Goal: Task Accomplishment & Management: Use online tool/utility

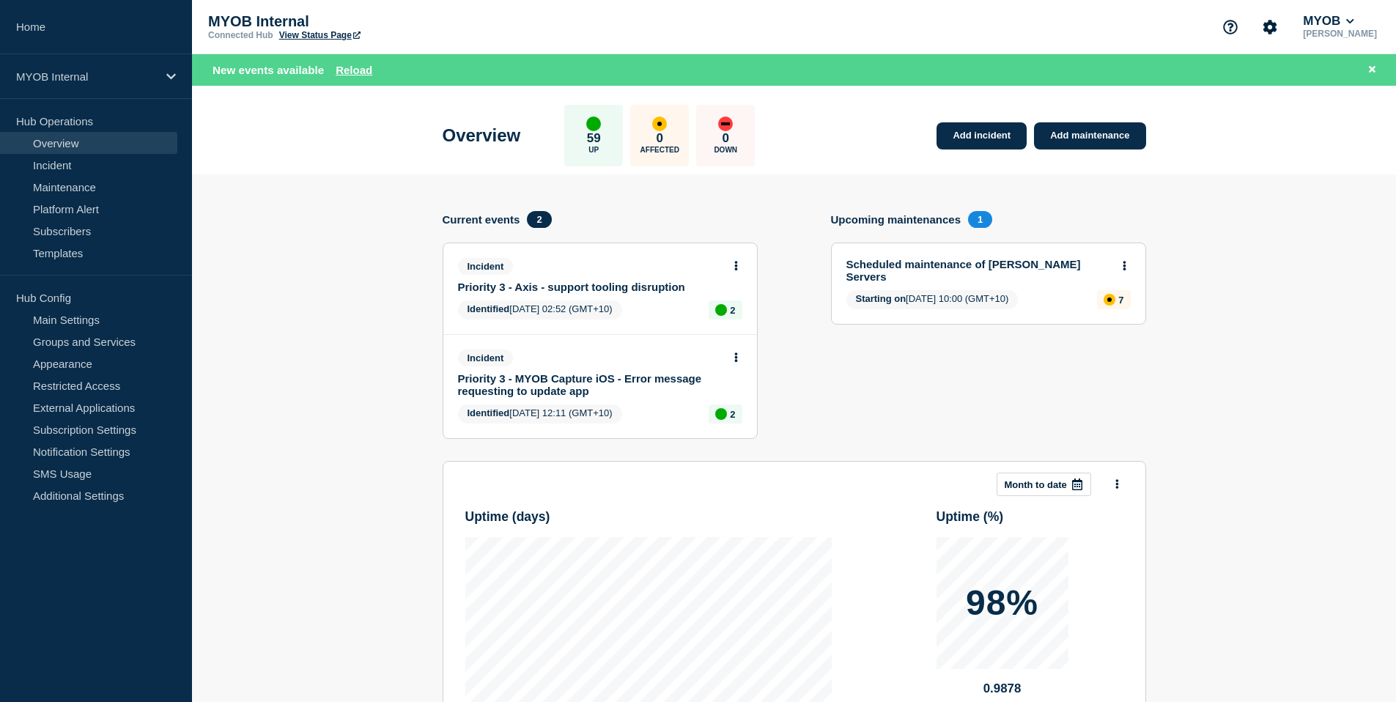
click at [600, 293] on link "Priority 3 - Axis - support tooling disruption" at bounding box center [590, 287] width 265 height 12
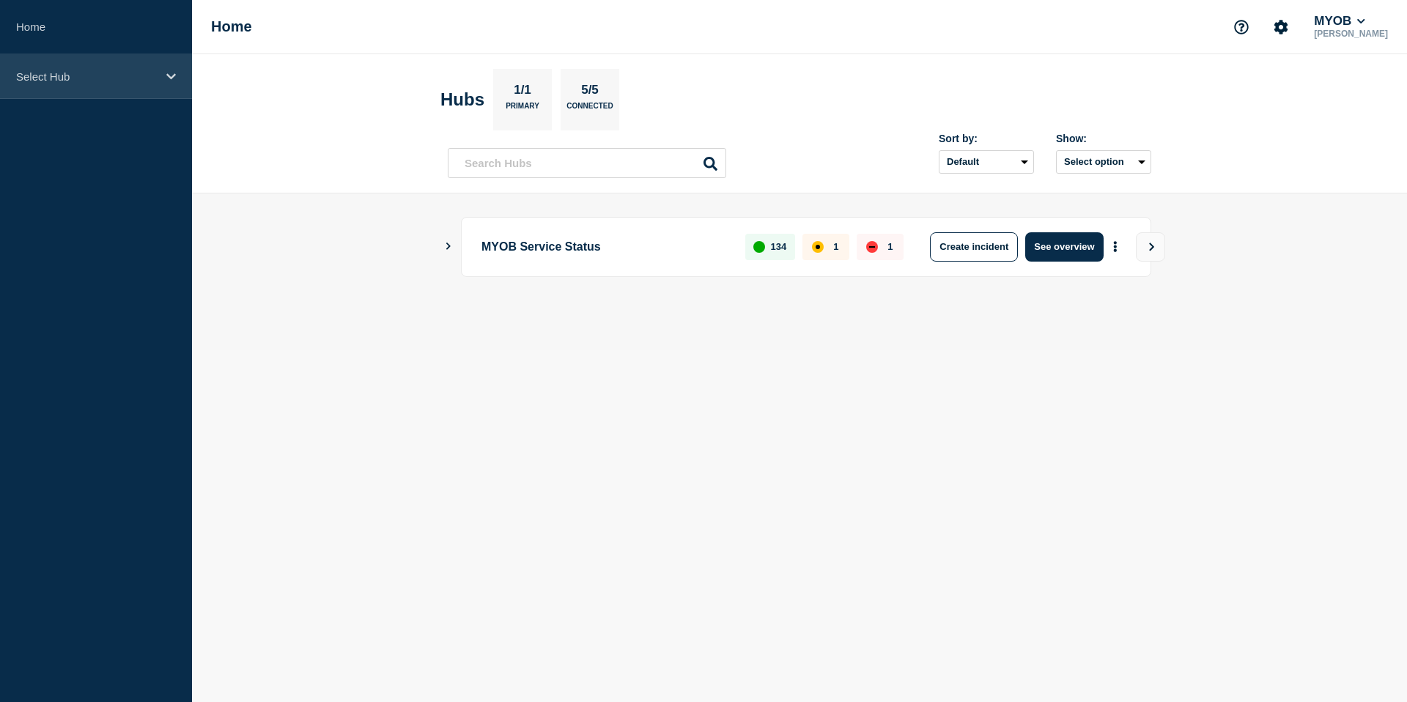
click at [142, 73] on p "Select Hub" at bounding box center [86, 76] width 141 height 12
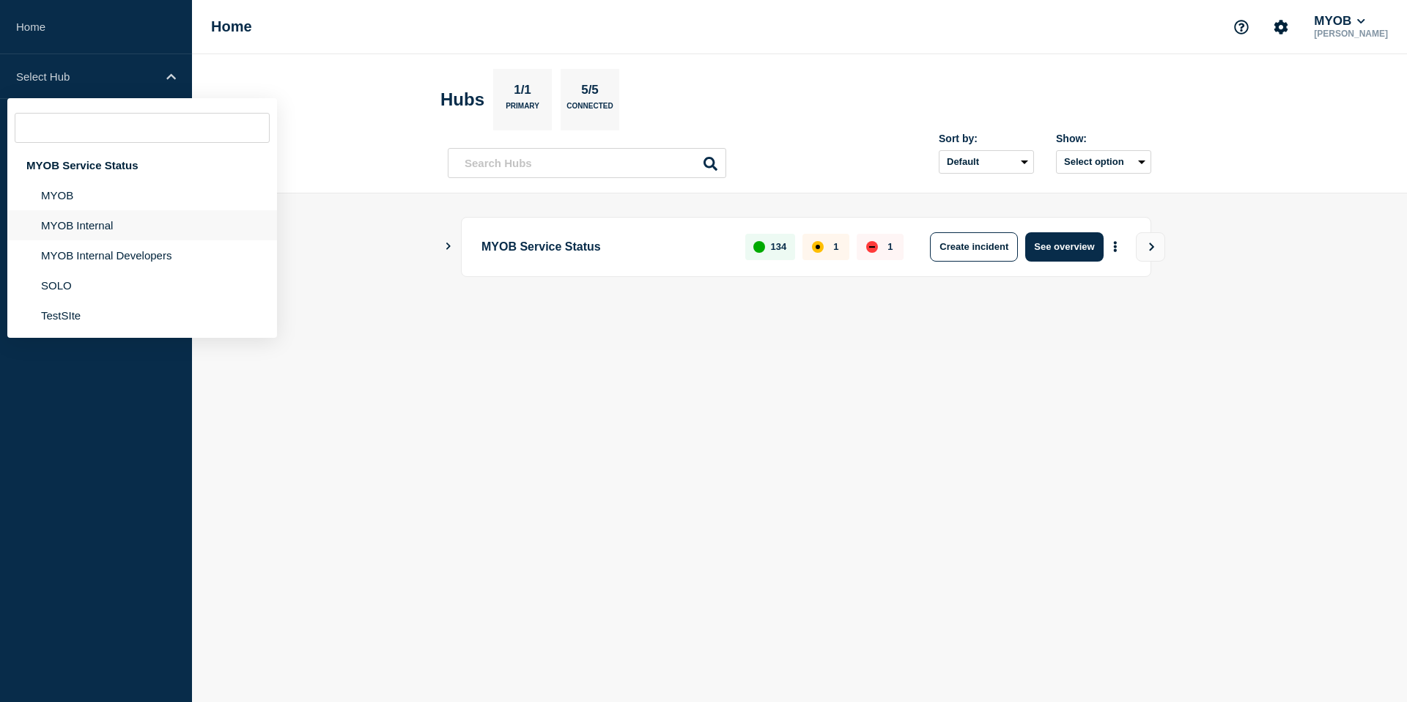
click at [117, 240] on li "MYOB Internal" at bounding box center [142, 255] width 270 height 30
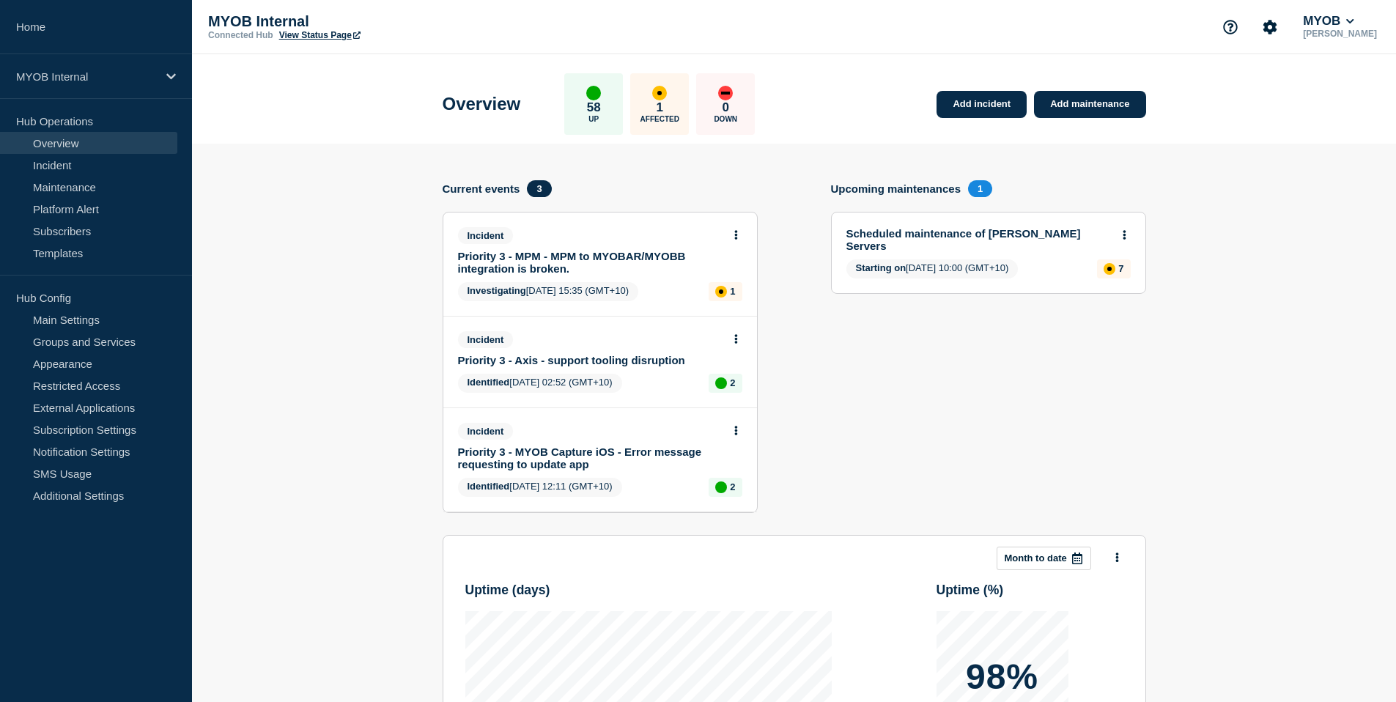
click at [588, 366] on link "Priority 3 - Axis - support tooling disruption" at bounding box center [590, 360] width 265 height 12
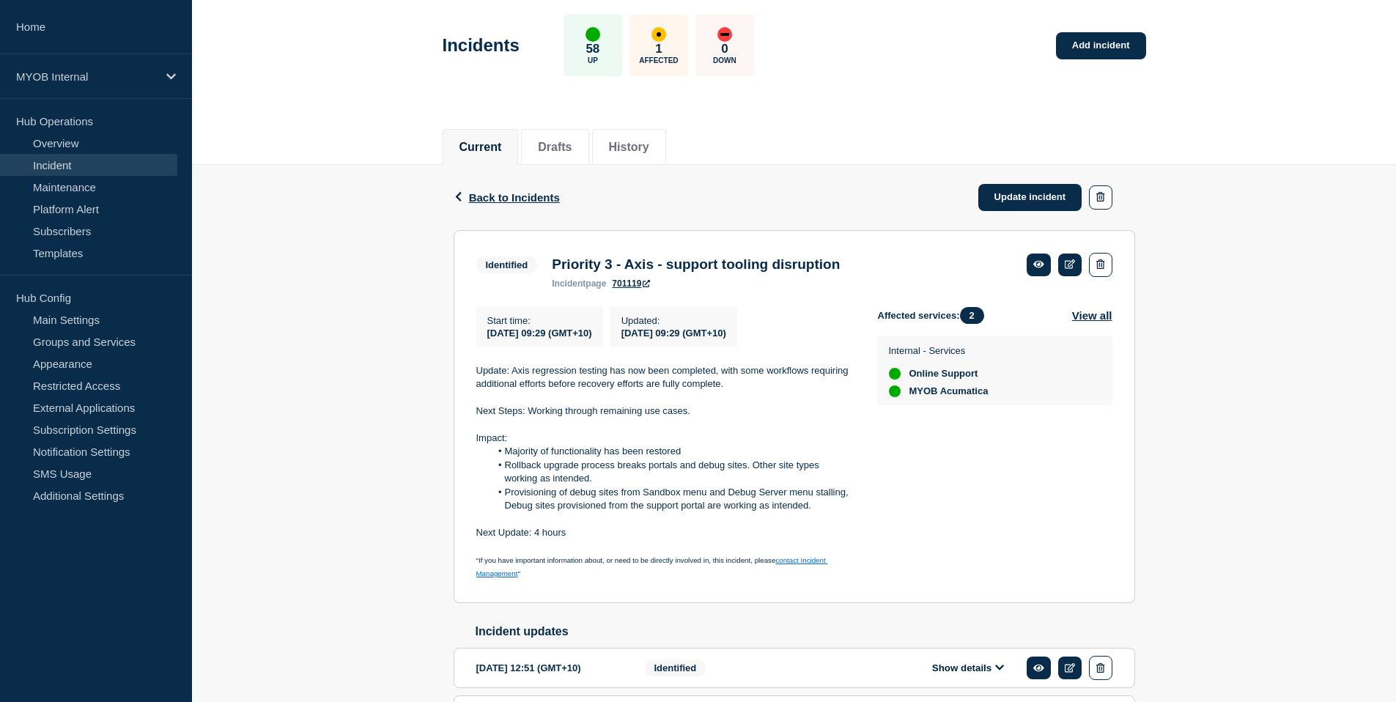
scroll to position [77, 0]
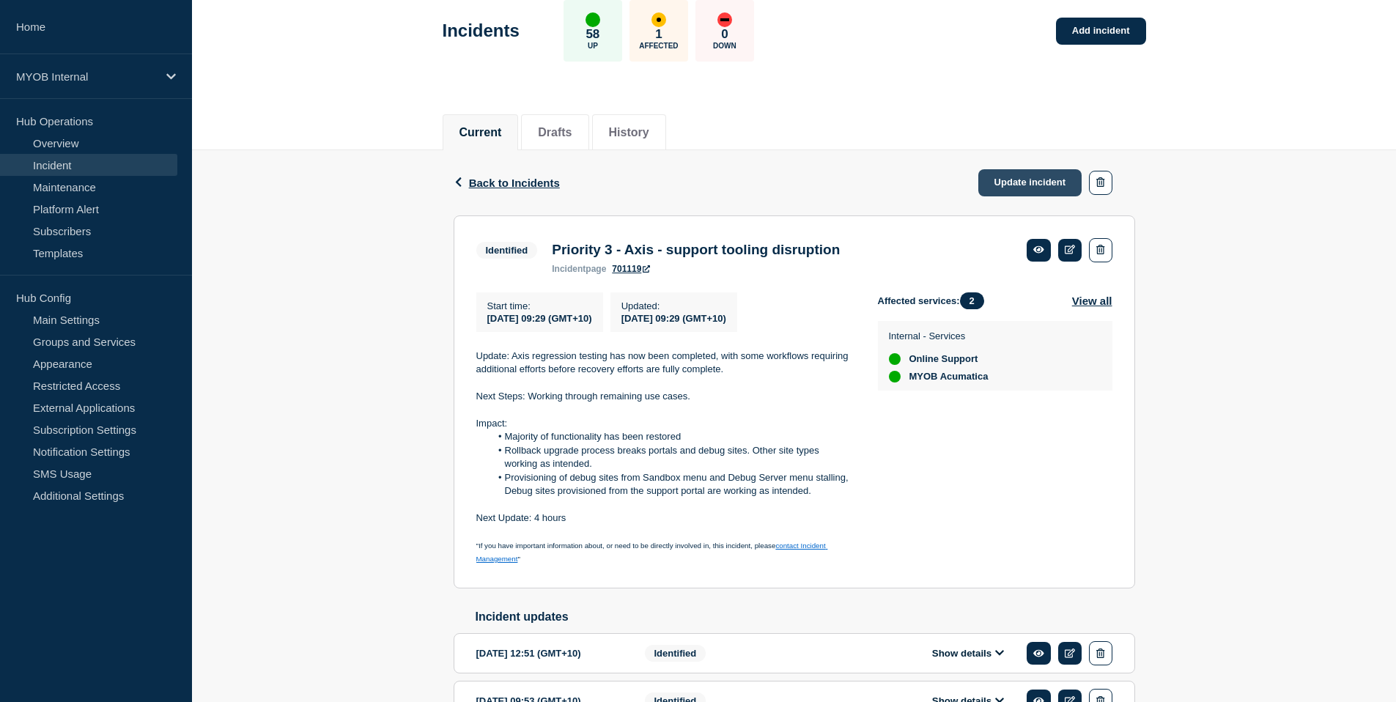
click at [1032, 185] on link "Update incident" at bounding box center [1030, 182] width 104 height 27
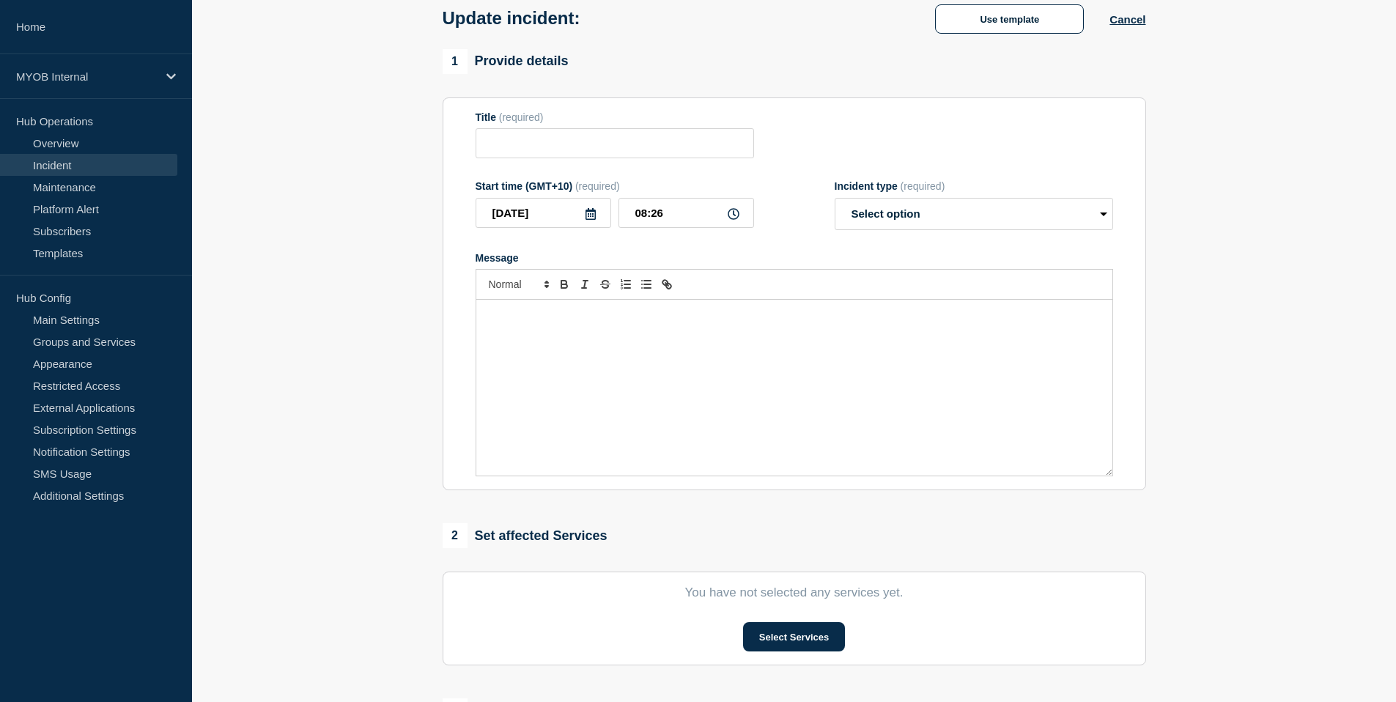
type input "Priority 3 - Axis - support tooling disruption"
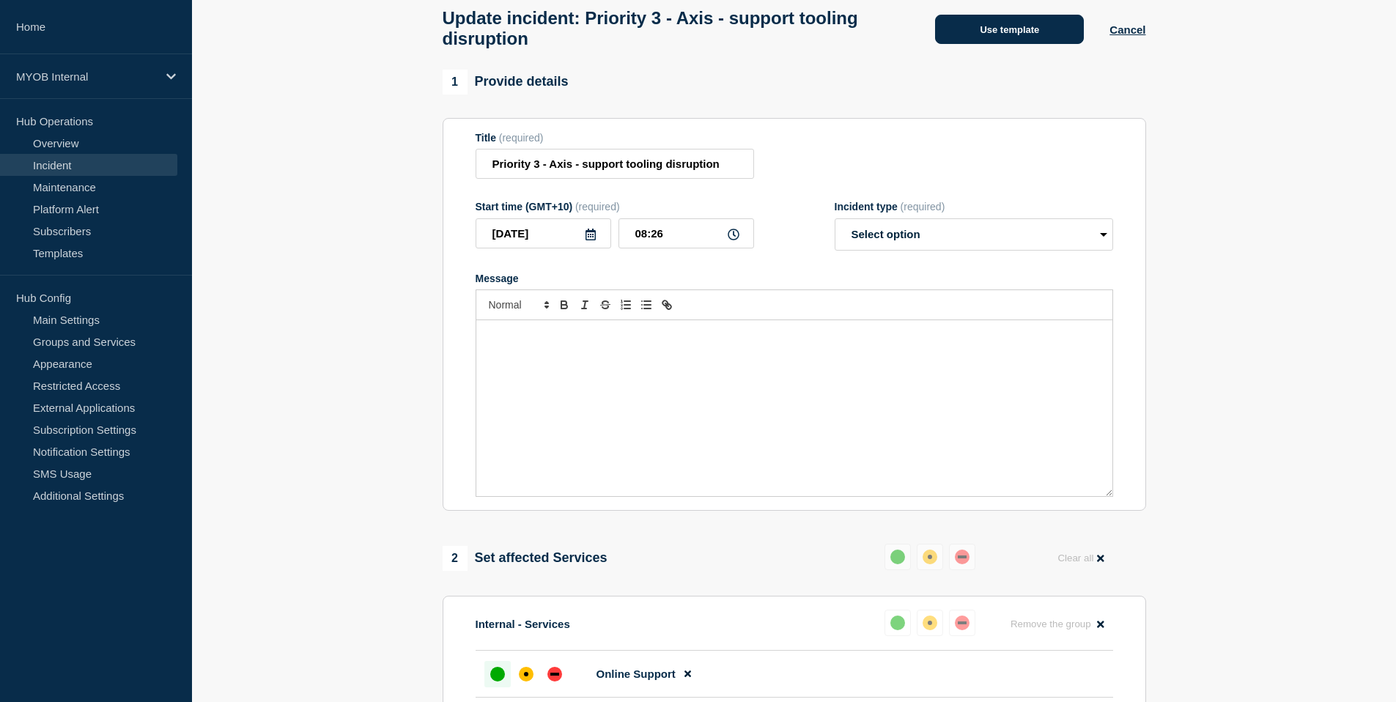
click at [1012, 22] on button "Use template" at bounding box center [1009, 29] width 149 height 29
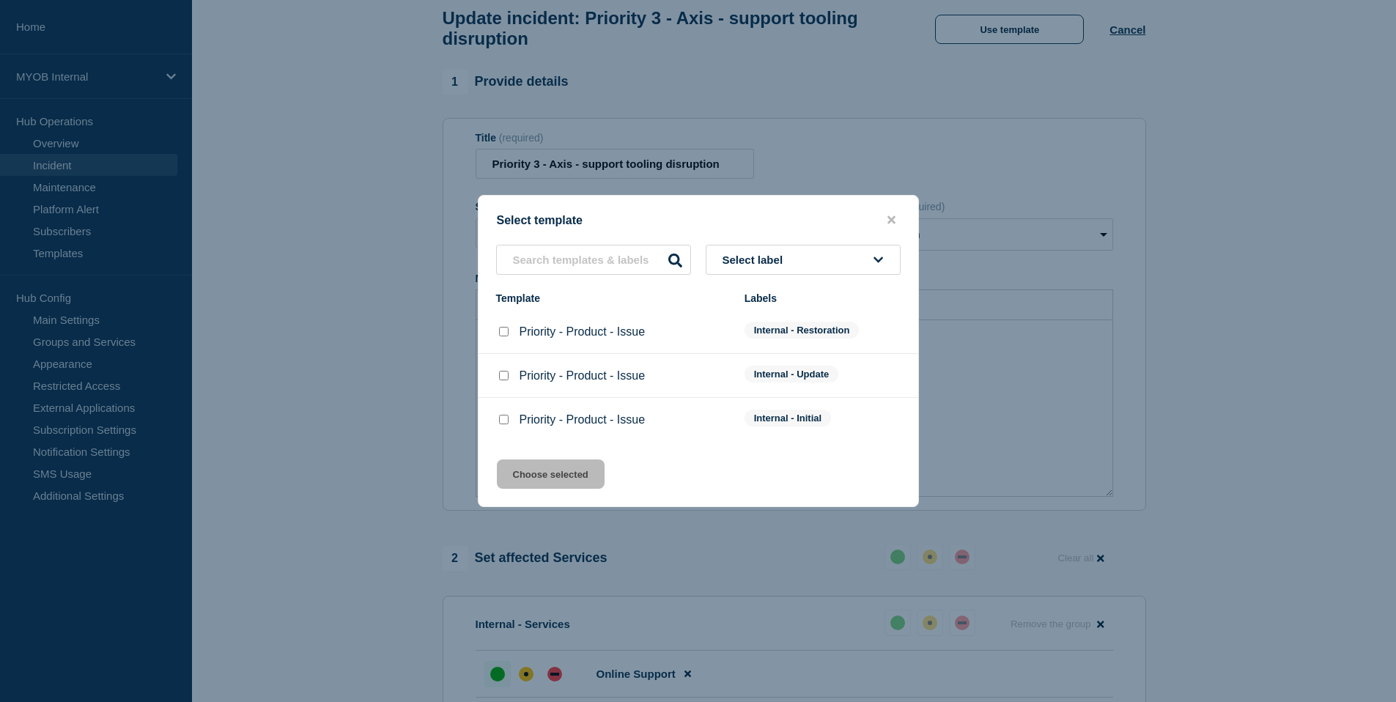
click at [495, 354] on li "Priority - Product - Issue Internal - Restoration" at bounding box center [698, 376] width 440 height 44
click at [502, 331] on input "Priority - Product - Issue checkbox" at bounding box center [504, 332] width 10 height 10
checkbox input "true"
click at [574, 478] on button "Choose selected" at bounding box center [551, 473] width 108 height 29
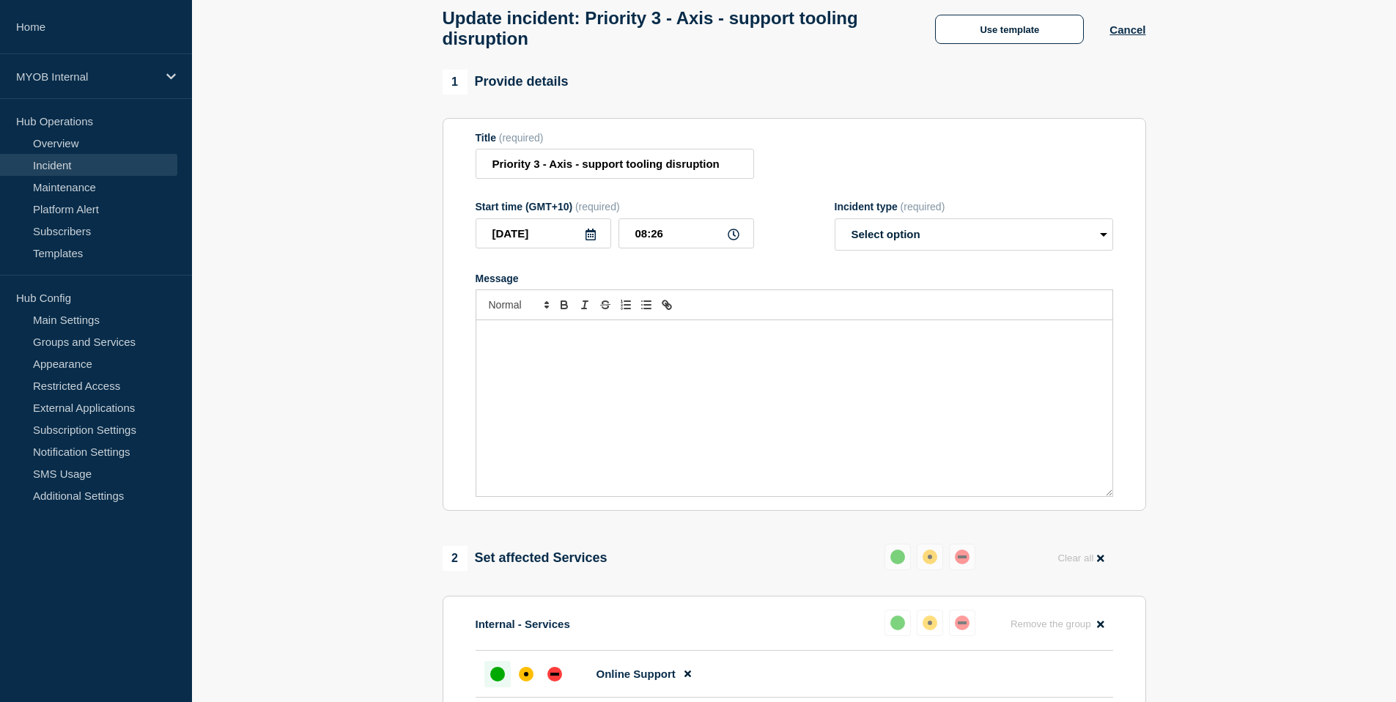
select select "resolved"
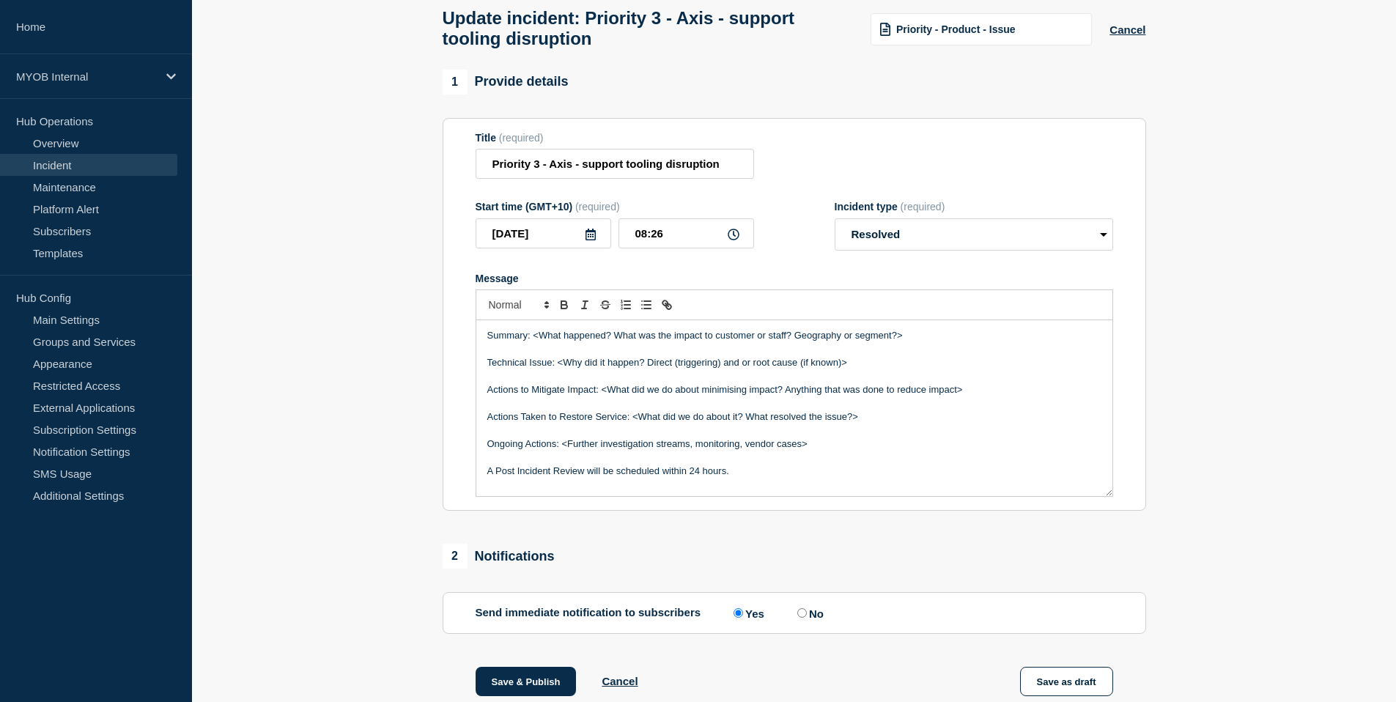
click at [611, 342] on p "Summary: <What happened? What was the impact to customer or staff? Geography or…" at bounding box center [794, 335] width 614 height 13
drag, startPoint x: 922, startPoint y: 350, endPoint x: 534, endPoint y: 352, distance: 387.6
click at [534, 342] on p "Summary: <What happened? What was the impact to customer or staff? Geography or…" at bounding box center [794, 335] width 614 height 13
